Goal: Contribute content

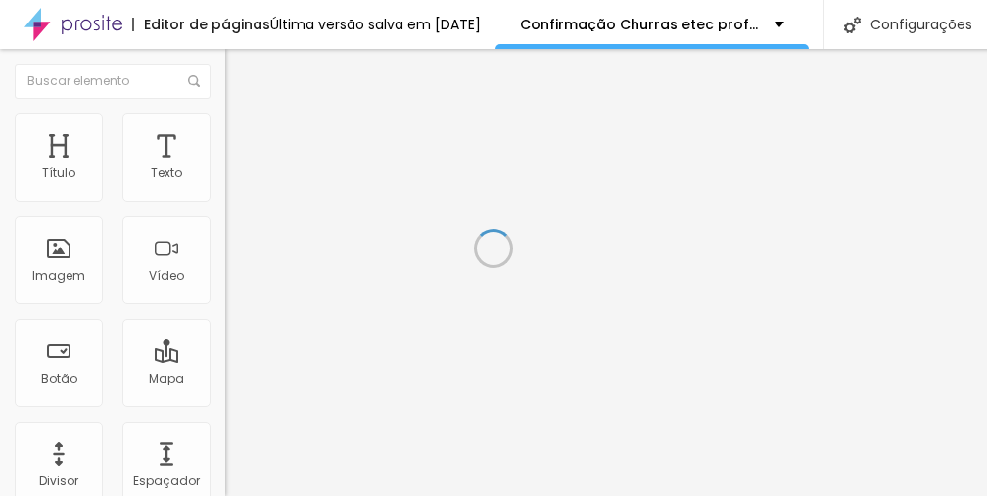
scroll to position [15, 0]
click at [225, 168] on span "Trocar imagem" at bounding box center [278, 160] width 107 height 17
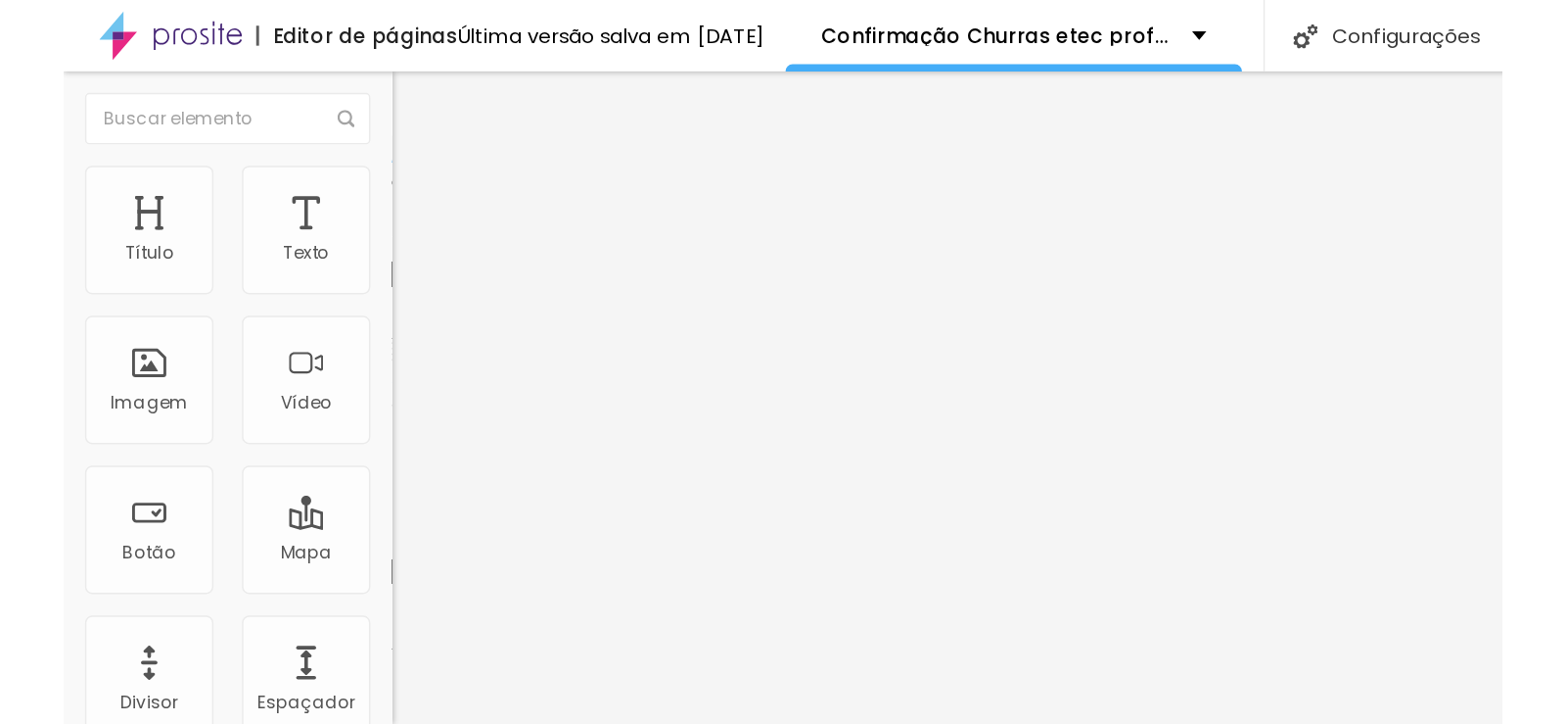
scroll to position [0, 0]
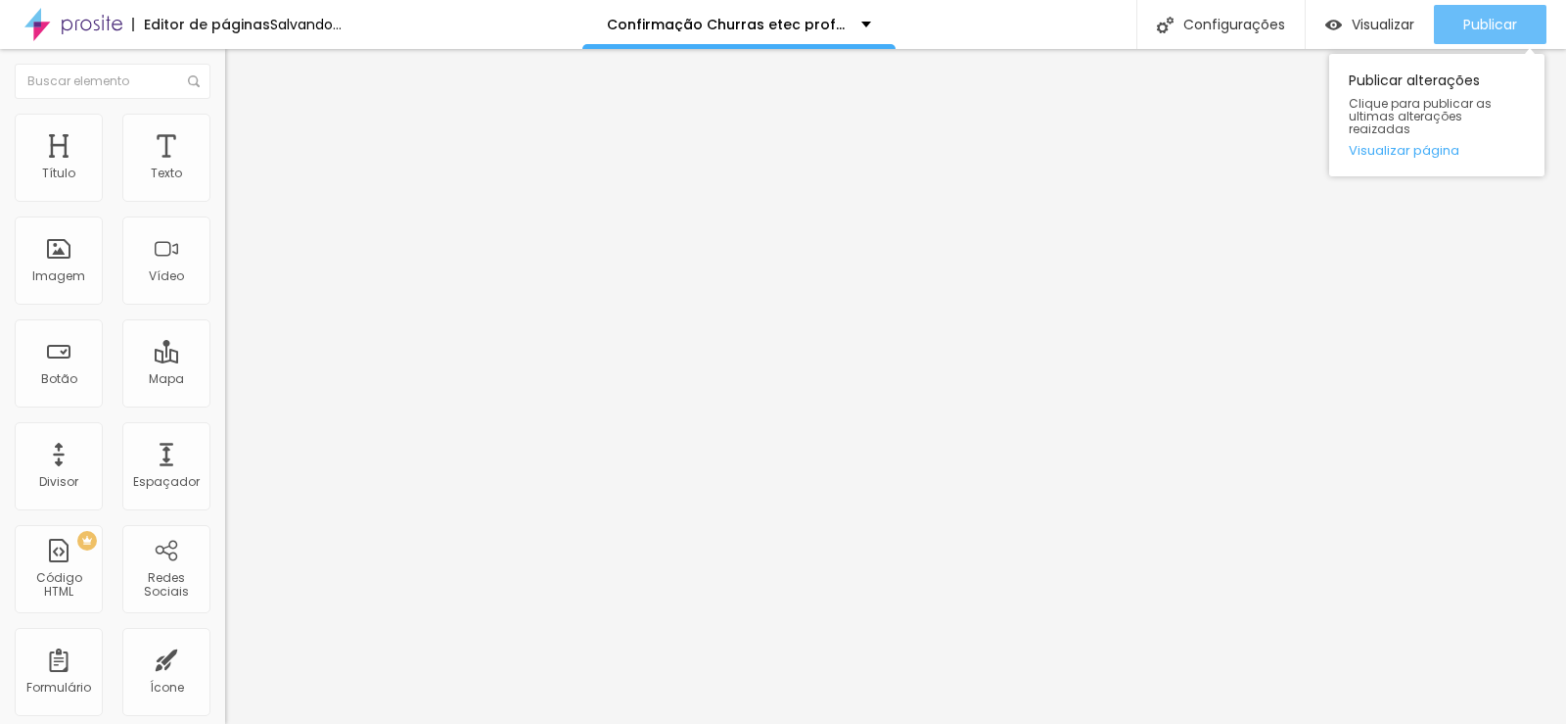
click at [986, 23] on span "Publicar" at bounding box center [1491, 25] width 54 height 16
click at [986, 32] on span "Publicar" at bounding box center [1491, 25] width 54 height 16
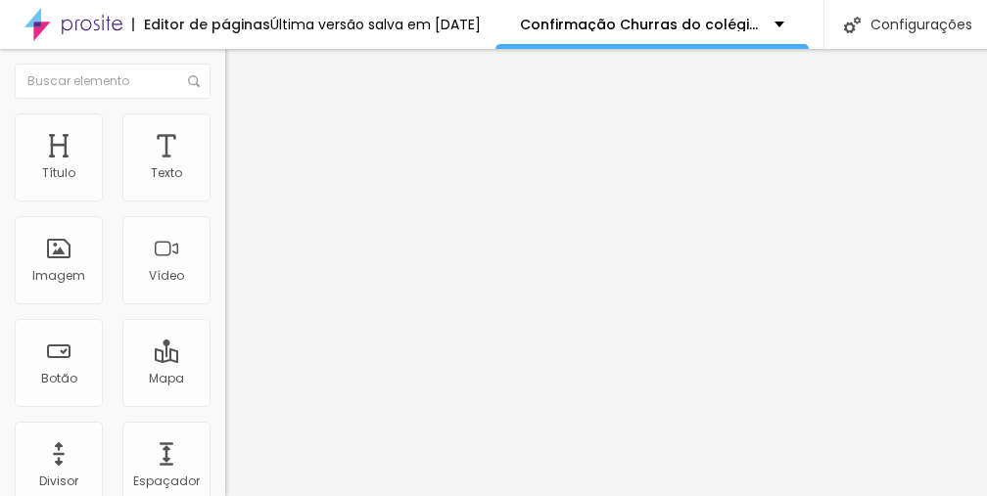
click at [225, 168] on span "Trocar imagem" at bounding box center [278, 160] width 107 height 17
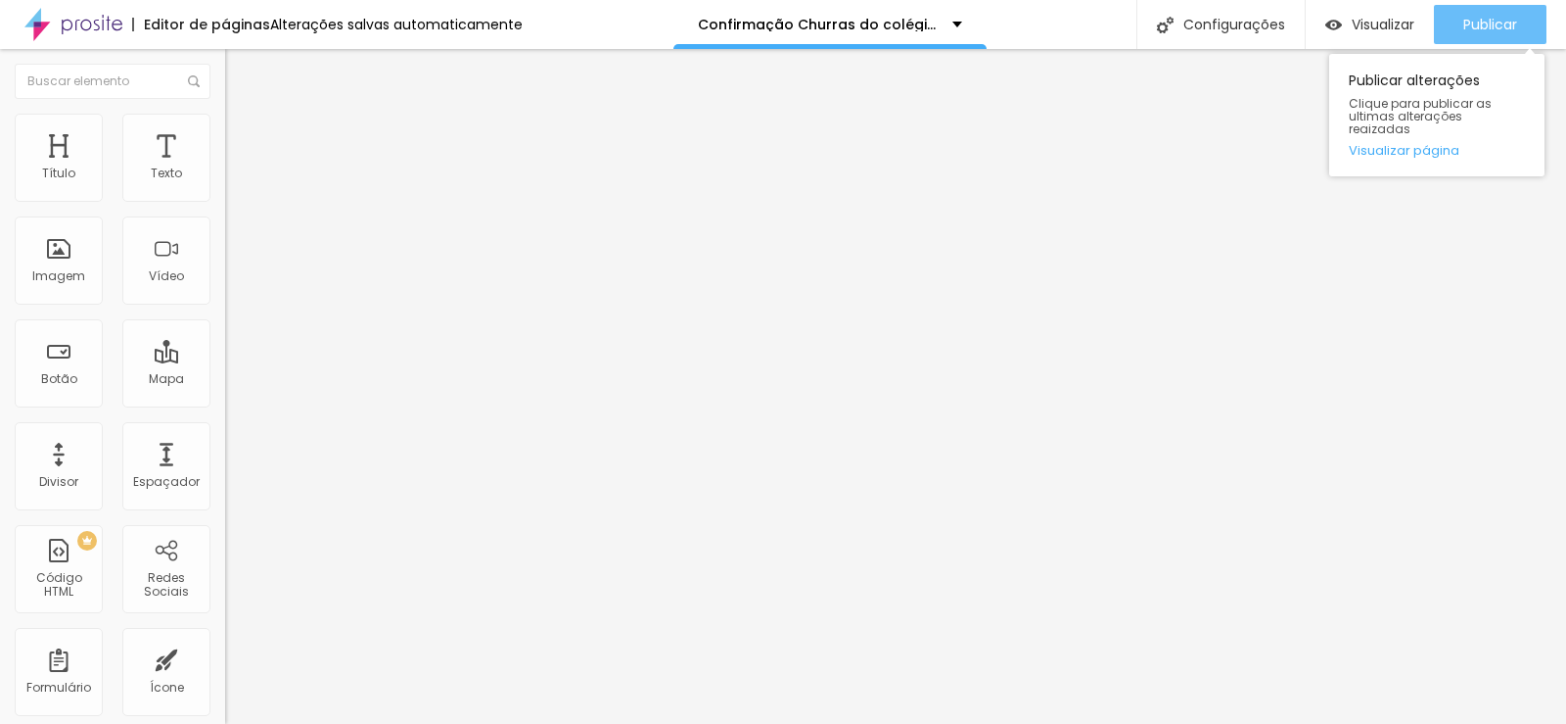
click at [1491, 27] on span "Publicar" at bounding box center [1491, 25] width 54 height 16
click at [1501, 11] on div "Publicar" at bounding box center [1491, 24] width 54 height 39
